Goal: Contribute content: Add original content to the website for others to see

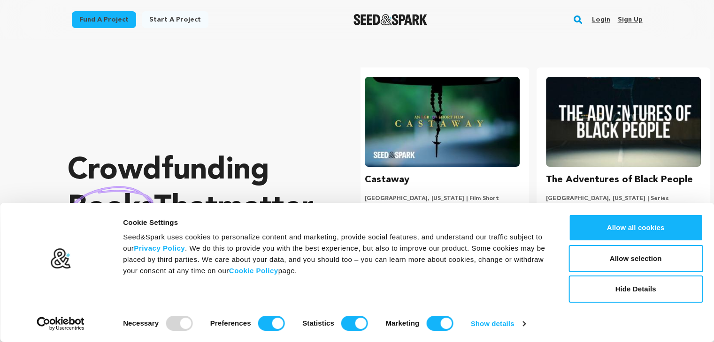
scroll to position [0, 188]
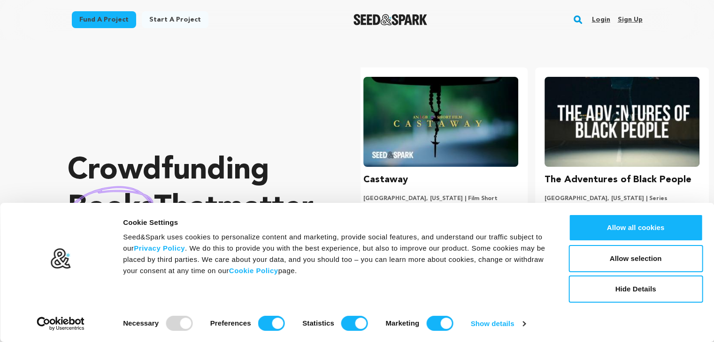
click at [626, 20] on link "Sign up" at bounding box center [629, 19] width 25 height 15
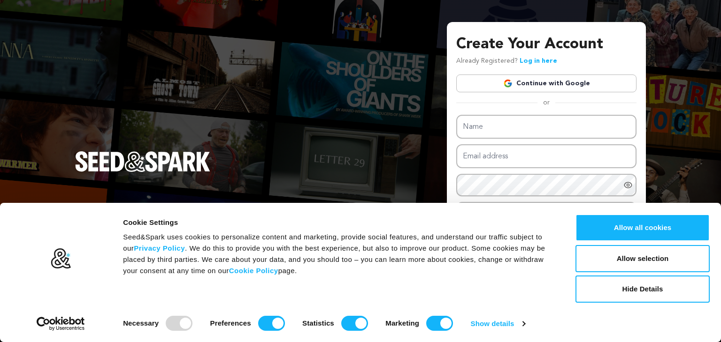
click at [563, 81] on link "Continue with Google" at bounding box center [546, 84] width 180 height 18
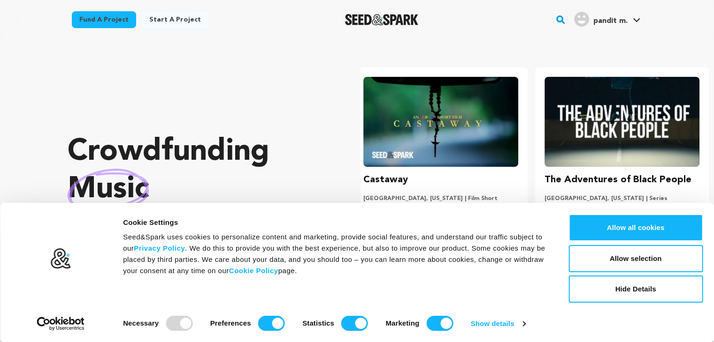
click at [173, 20] on link "Start a project" at bounding box center [175, 19] width 67 height 17
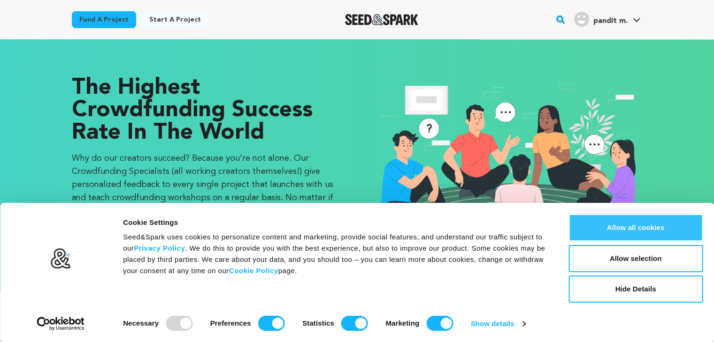
click at [638, 229] on button "Allow all cookies" at bounding box center [635, 227] width 134 height 27
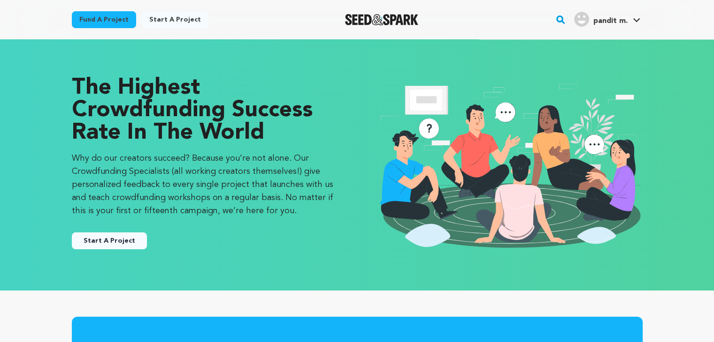
click at [101, 243] on button "Start A Project" at bounding box center [109, 241] width 75 height 17
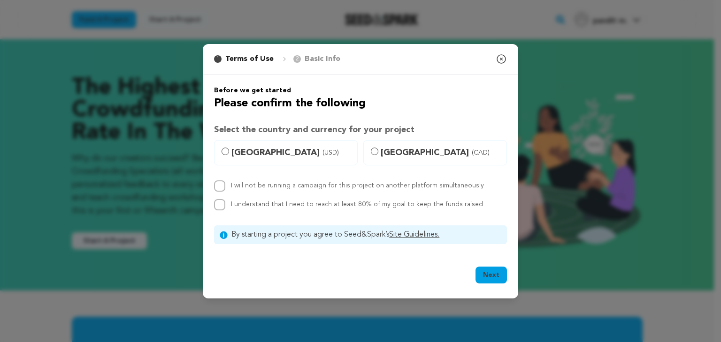
click at [501, 58] on icon "button" at bounding box center [501, 59] width 8 height 8
